Goal: Task Accomplishment & Management: Use online tool/utility

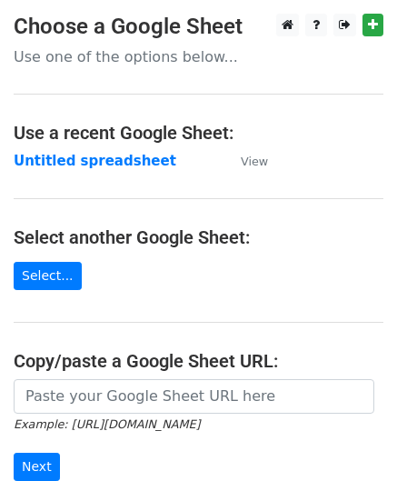
scroll to position [182, 0]
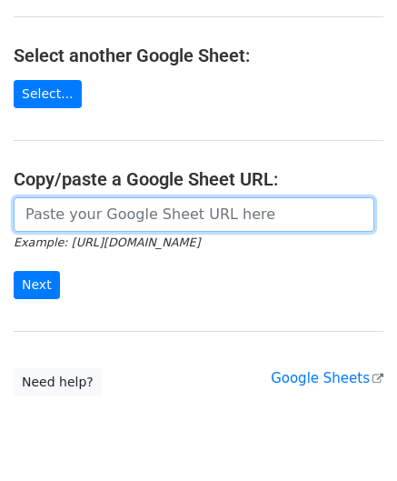
click at [107, 198] on input "url" at bounding box center [194, 214] width 361 height 35
paste input "[URL][DOMAIN_NAME]"
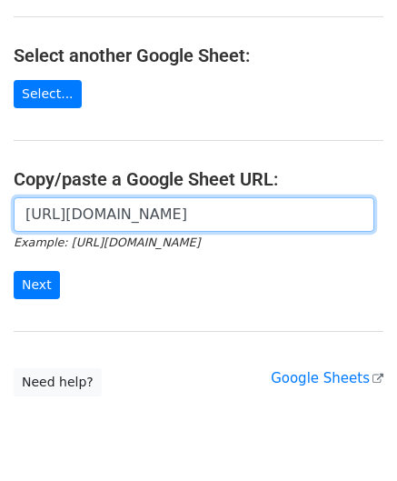
scroll to position [0, 386]
type input "[URL][DOMAIN_NAME]"
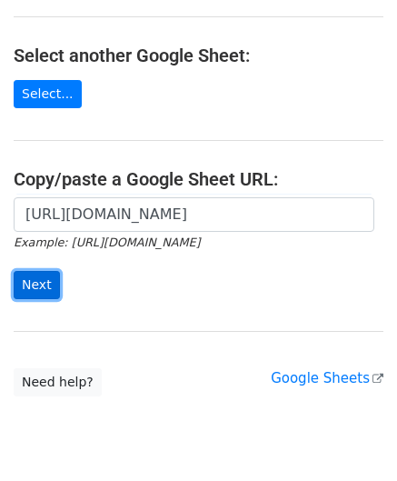
click at [35, 277] on input "Next" at bounding box center [37, 285] width 46 height 28
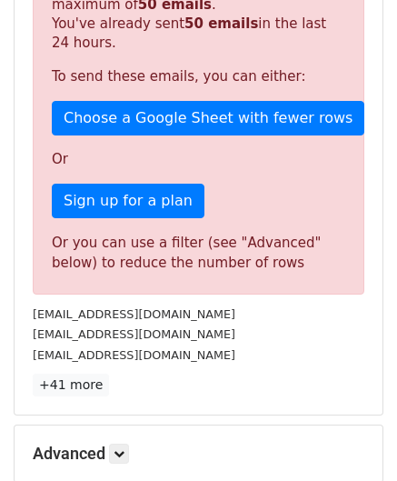
scroll to position [614, 0]
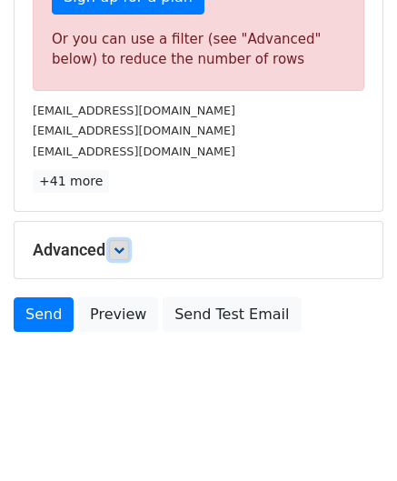
click at [120, 251] on link at bounding box center [119, 250] width 20 height 20
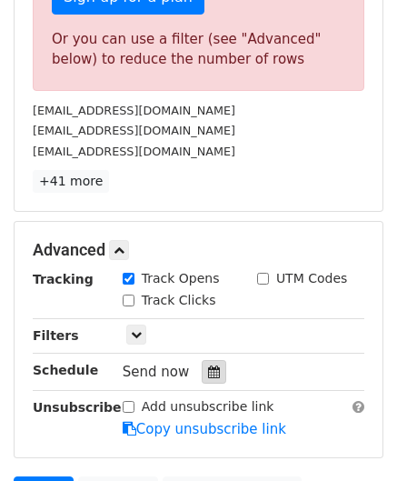
click at [208, 366] on icon at bounding box center [214, 372] width 12 height 13
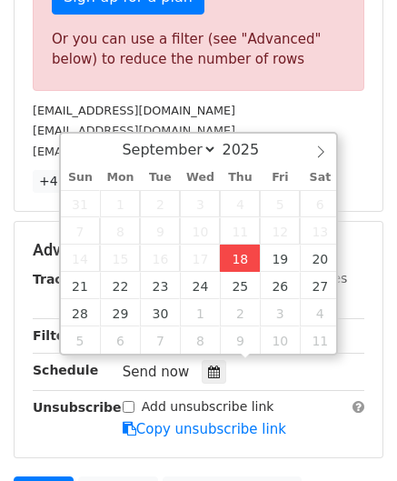
type input "[DATE] 12:00"
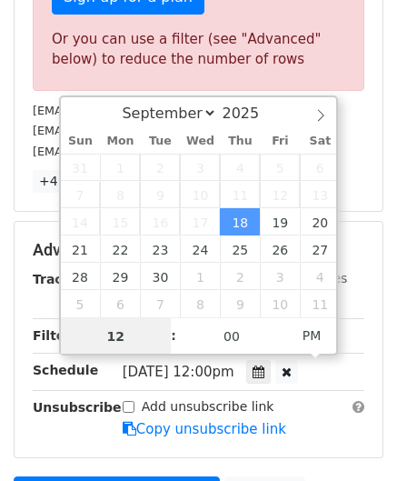
paste input "5"
type input "5"
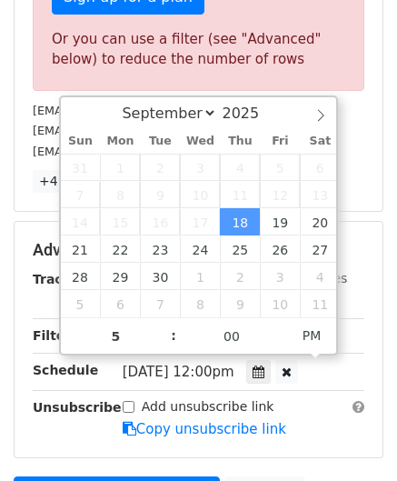
type input "[DATE] 17:00"
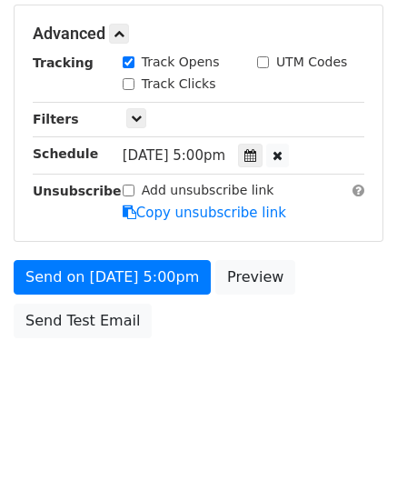
scroll to position [829, 0]
